Goal: Task Accomplishment & Management: Manage account settings

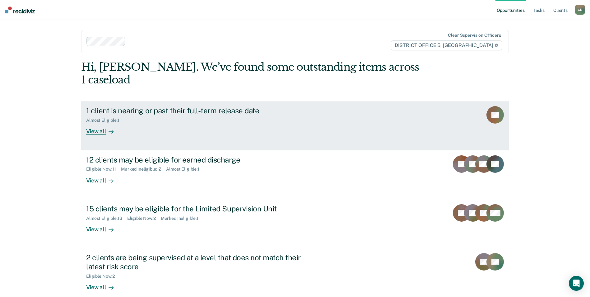
click at [95, 123] on div "View all" at bounding box center [103, 129] width 35 height 12
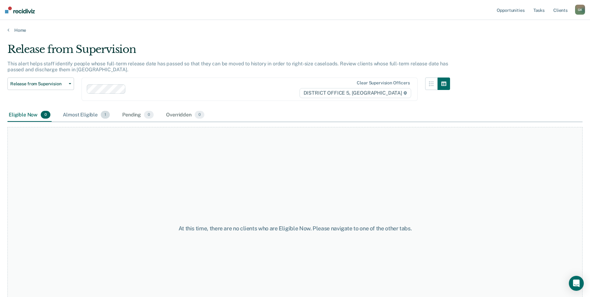
click at [84, 114] on div "Almost Eligible 1" at bounding box center [86, 115] width 49 height 14
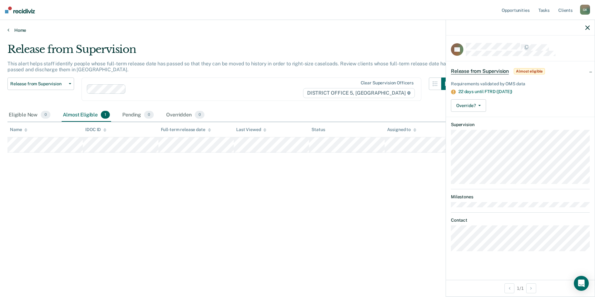
click at [16, 29] on link "Home" at bounding box center [297, 30] width 580 height 6
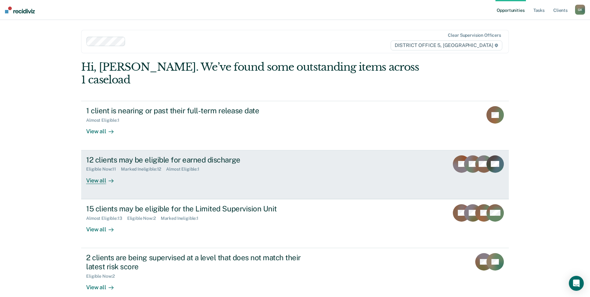
click at [119, 172] on div "View all" at bounding box center [103, 178] width 35 height 12
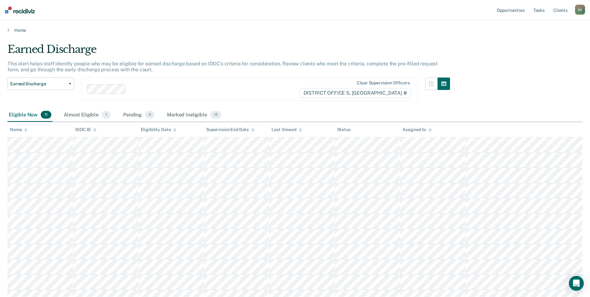
scroll to position [8, 0]
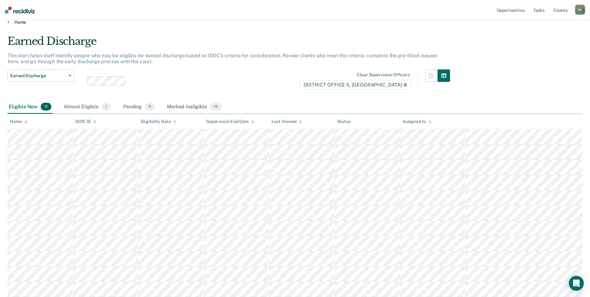
click at [14, 22] on link "Home" at bounding box center [294, 22] width 575 height 6
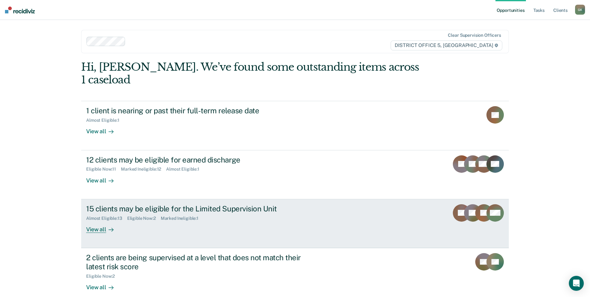
click at [100, 221] on div "View all" at bounding box center [103, 227] width 35 height 12
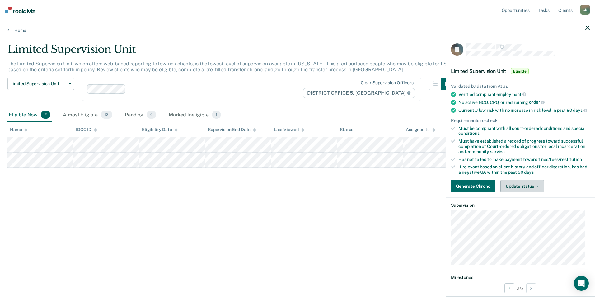
click at [527, 190] on button "Update status" at bounding box center [522, 186] width 44 height 12
click at [521, 214] on button "Mark Ineligible" at bounding box center [530, 211] width 60 height 10
click at [15, 29] on link "Home" at bounding box center [297, 30] width 580 height 6
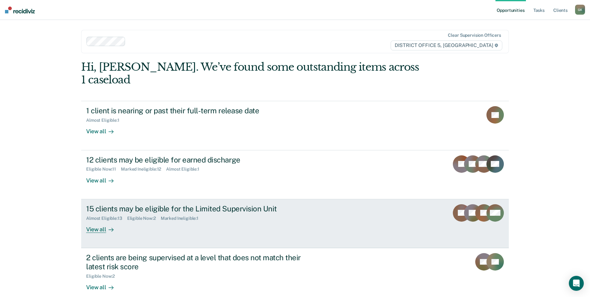
scroll to position [31, 0]
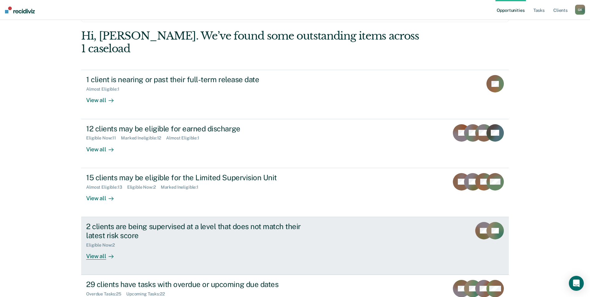
click at [98, 247] on div "View all" at bounding box center [103, 253] width 35 height 12
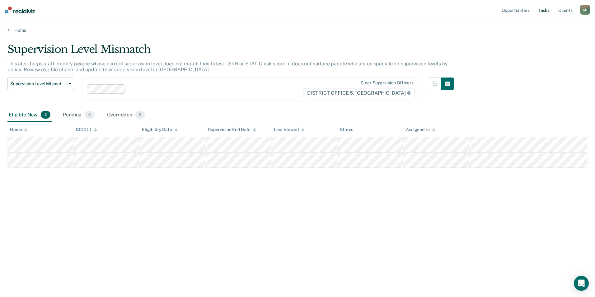
click at [547, 10] on link "Tasks" at bounding box center [544, 10] width 14 height 20
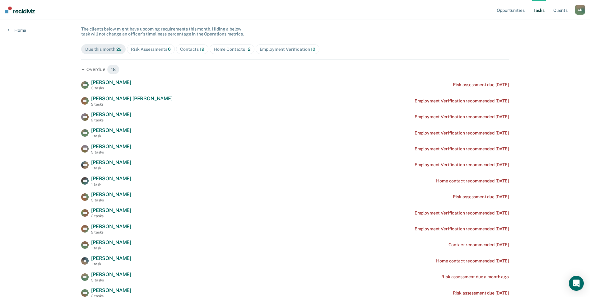
scroll to position [62, 0]
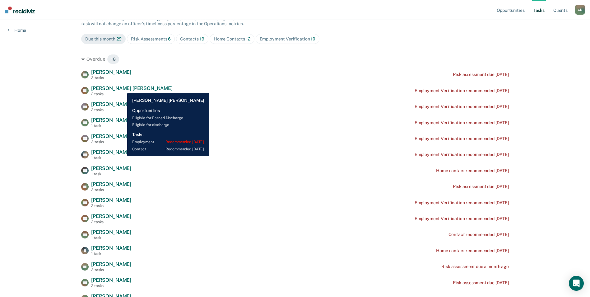
click at [123, 88] on span "[PERSON_NAME] [PERSON_NAME]" at bounding box center [132, 88] width 82 height 6
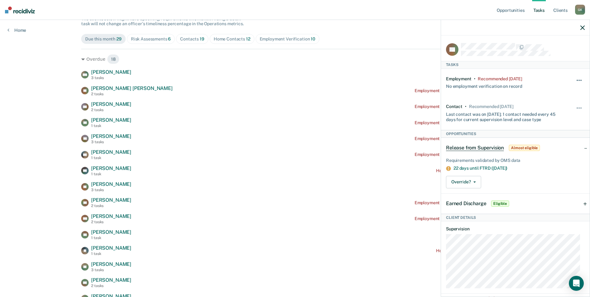
click at [574, 80] on button "button" at bounding box center [579, 83] width 11 height 10
click at [548, 119] on button "30 days" at bounding box center [562, 120] width 45 height 10
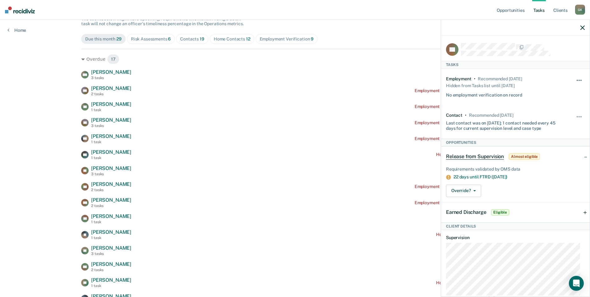
click at [576, 79] on button "button" at bounding box center [579, 83] width 11 height 10
click at [489, 94] on div "No employment verification on record" at bounding box center [484, 94] width 76 height 8
click at [583, 28] on icon "button" at bounding box center [582, 28] width 4 height 4
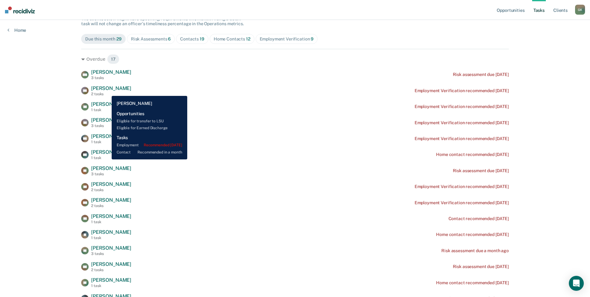
click at [107, 91] on div "[PERSON_NAME] 2 tasks" at bounding box center [111, 90] width 40 height 11
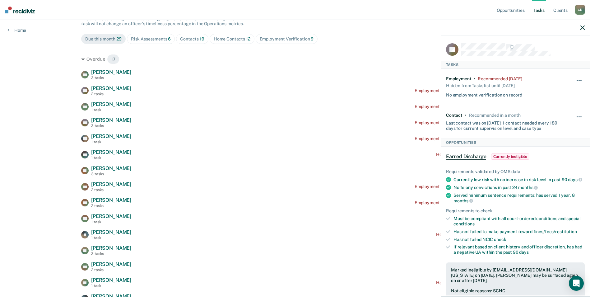
click at [580, 80] on span "button" at bounding box center [580, 80] width 1 height 1
click at [546, 128] on button "90 days" at bounding box center [562, 130] width 45 height 10
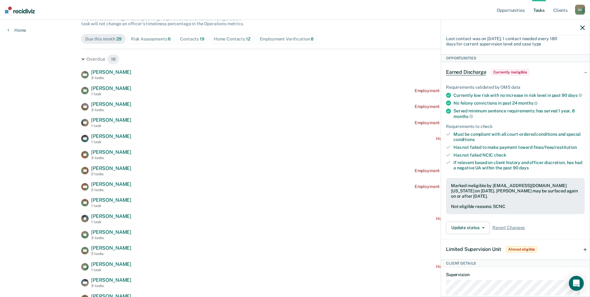
scroll to position [93, 0]
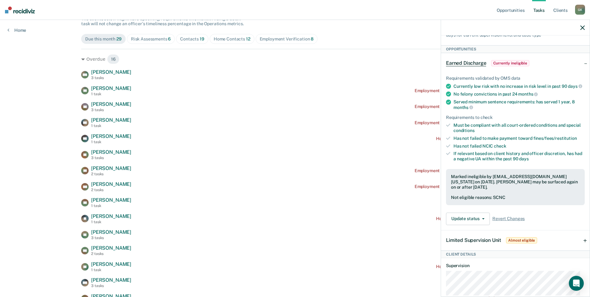
click at [582, 26] on icon "button" at bounding box center [582, 28] width 4 height 4
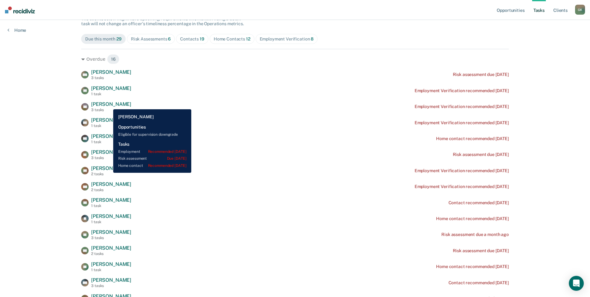
click at [109, 105] on span "[PERSON_NAME]" at bounding box center [111, 104] width 40 height 6
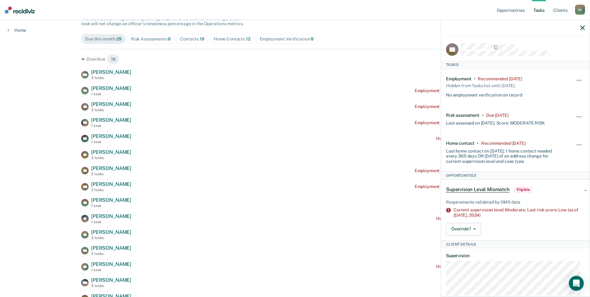
click at [583, 29] on icon "button" at bounding box center [582, 28] width 4 height 4
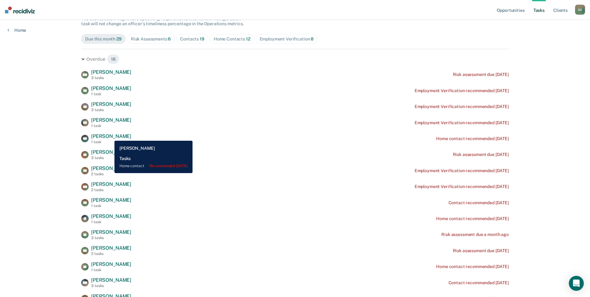
click at [110, 136] on span "[PERSON_NAME]" at bounding box center [111, 136] width 40 height 6
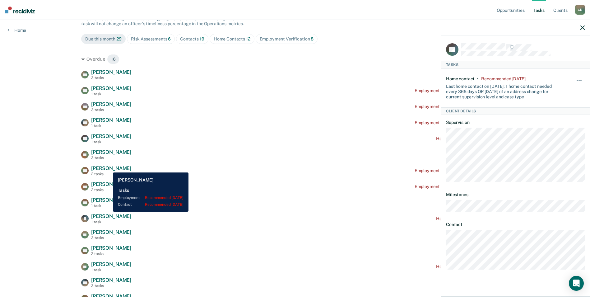
click at [108, 168] on span "[PERSON_NAME]" at bounding box center [111, 168] width 40 height 6
